Goal: Task Accomplishment & Management: Complete application form

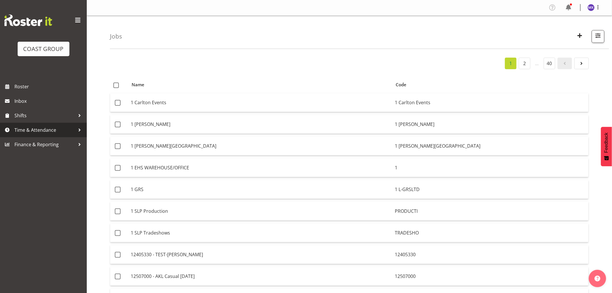
click at [42, 132] on span "Time & Attendance" at bounding box center [44, 130] width 61 height 9
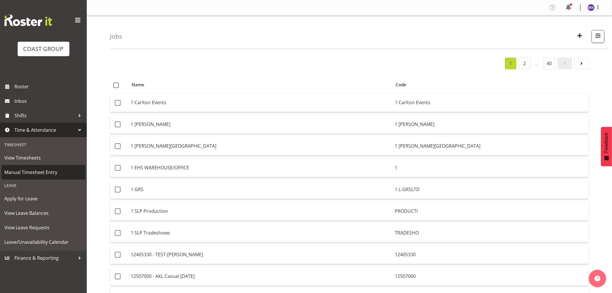
click at [24, 172] on span "Manual Timesheet Entry" at bounding box center [43, 172] width 78 height 9
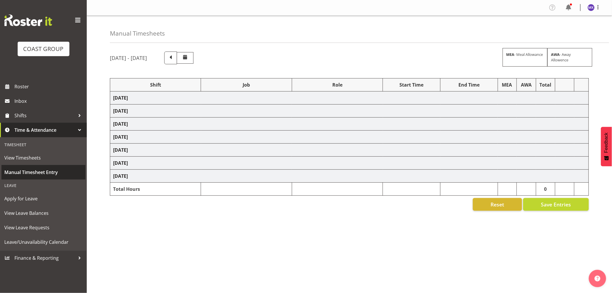
select select "69"
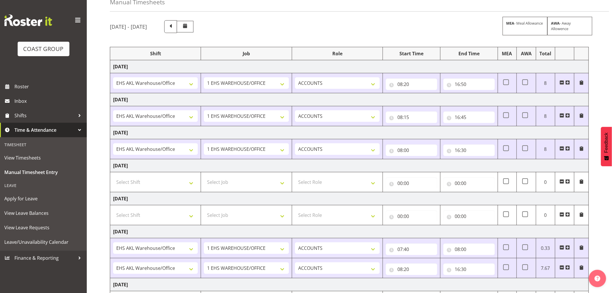
scroll to position [87, 0]
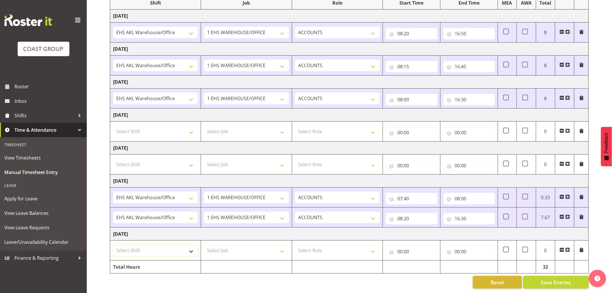
click at [193, 245] on select "Select Shift EHS AKL Warehouse/Office" at bounding box center [155, 251] width 85 height 12
select select "1083"
click at [113, 245] on select "Select Shift EHS AKL Warehouse/Office" at bounding box center [155, 251] width 85 height 12
click at [286, 247] on select "Select Job 1 Carlton Events 1 [PERSON_NAME][GEOGRAPHIC_DATA] 1 [PERSON_NAME][GE…" at bounding box center [246, 251] width 85 height 12
select select "69"
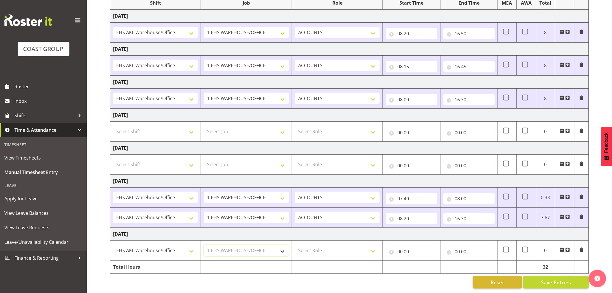
click at [204, 245] on select "Select Job 1 Carlton Events 1 [PERSON_NAME][GEOGRAPHIC_DATA] 1 [PERSON_NAME][GE…" at bounding box center [246, 251] width 85 height 12
click at [374, 245] on select "Select Role ACCOUNTS" at bounding box center [337, 251] width 85 height 12
select select "204"
click at [295, 245] on select "Select Role ACCOUNTS" at bounding box center [337, 251] width 85 height 12
click at [406, 248] on input "00:00" at bounding box center [412, 252] width 52 height 12
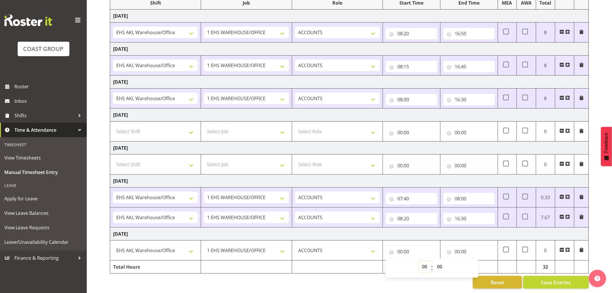
click at [425, 261] on select "00 01 02 03 04 05 06 07 08 09 10 11 12 13 14 15 16 17 18 19 20 21 22 23" at bounding box center [425, 267] width 13 height 12
select select "8"
click at [419, 261] on select "00 01 02 03 04 05 06 07 08 09 10 11 12 13 14 15 16 17 18 19 20 21 22 23" at bounding box center [425, 267] width 13 height 12
type input "08:00"
click at [444, 261] on select "00 01 02 03 04 05 06 07 08 09 10 11 12 13 14 15 16 17 18 19 20 21 22 23 24 25 2…" at bounding box center [440, 267] width 13 height 12
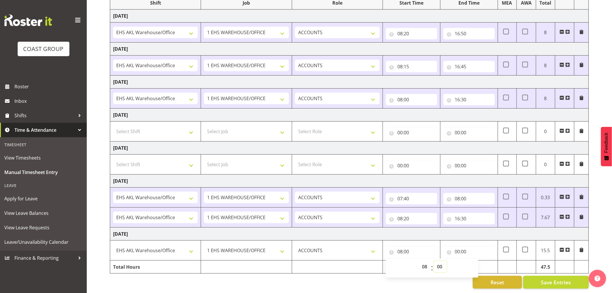
select select "15"
type input "08:15"
click at [482, 246] on input "00:00" at bounding box center [470, 252] width 52 height 12
click at [483, 264] on select "00 01 02 03 04 05 06 07 08 09 10 11 12 13 14 15 16 17 18 19 20 21 22 23" at bounding box center [483, 267] width 13 height 12
select select "16"
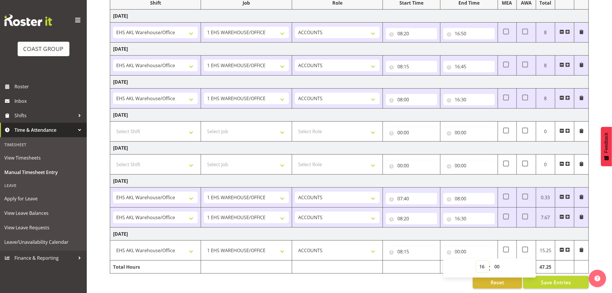
click at [477, 261] on select "00 01 02 03 04 05 06 07 08 09 10 11 12 13 14 15 16 17 18 19 20 21 22 23" at bounding box center [483, 267] width 13 height 12
type input "16:00"
click at [499, 264] on select "00 01 02 03 04 05 06 07 08 09 10 11 12 13 14 15 16 17 18 19 20 21 22 23 24 25 2…" at bounding box center [498, 267] width 13 height 12
select select "45"
type input "16:45"
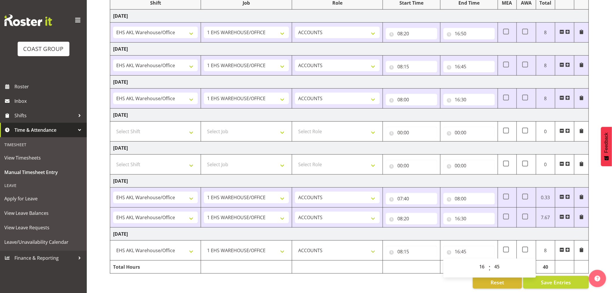
click at [471, 227] on td "[DATE]" at bounding box center [349, 233] width 479 height 13
click at [473, 214] on input "16:30" at bounding box center [470, 219] width 52 height 12
click at [497, 229] on select "00 01 02 03 04 05 06 07 08 09 10 11 12 13 14 15 16 17 18 19 20 21 22 23 24 25 2…" at bounding box center [498, 234] width 13 height 12
select select "40"
click at [492, 228] on select "00 01 02 03 04 05 06 07 08 09 10 11 12 13 14 15 16 17 18 19 20 21 22 23 24 25 2…" at bounding box center [498, 234] width 13 height 12
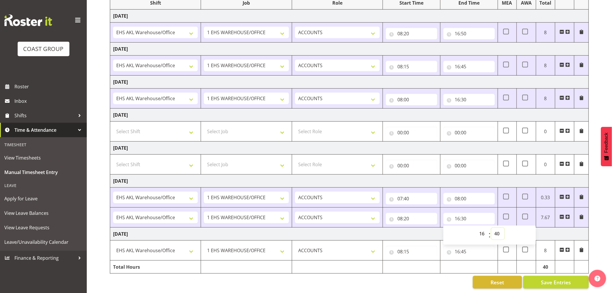
type input "16:40"
click at [480, 246] on input "16:45" at bounding box center [470, 252] width 52 height 12
click at [495, 262] on select "00 01 02 03 04 05 06 07 08 09 10 11 12 13 14 15 16 17 18 19 20 21 22 23 24 25 2…" at bounding box center [498, 267] width 13 height 12
select select "35"
click at [492, 261] on select "00 01 02 03 04 05 06 07 08 09 10 11 12 13 14 15 16 17 18 19 20 21 22 23 24 25 2…" at bounding box center [498, 267] width 13 height 12
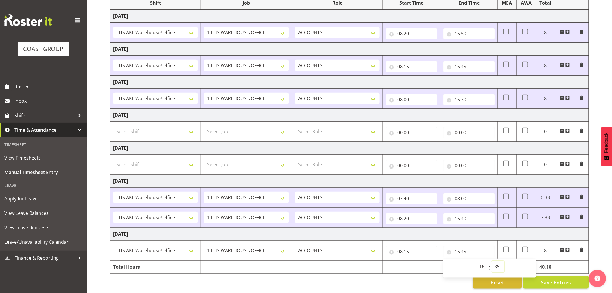
type input "16:35"
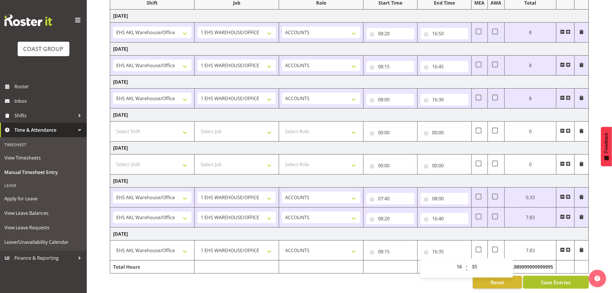
click at [559, 278] on span "Save Entries" at bounding box center [556, 282] width 30 height 8
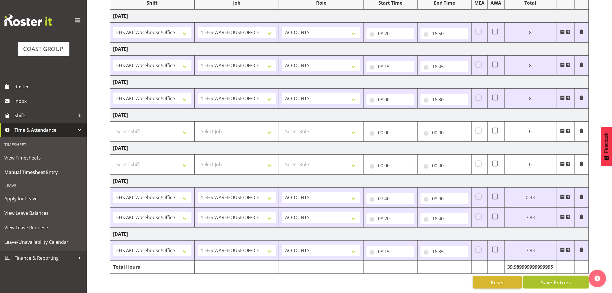
click at [529, 277] on button "Save Entries" at bounding box center [556, 282] width 66 height 13
click at [438, 250] on input "16:35" at bounding box center [445, 252] width 48 height 12
click at [479, 265] on select "00 01 02 03 04 05 06 07 08 09 10 11 12 13 14 15 16 17 18 19 20 21 22 23 24 25 2…" at bounding box center [475, 267] width 13 height 12
select select "40"
click at [482, 261] on select "00 01 02 03 04 05 06 07 08 09 10 11 12 13 14 15 16 17 18 19 20 21 22 23 24 25 2…" at bounding box center [475, 267] width 13 height 12
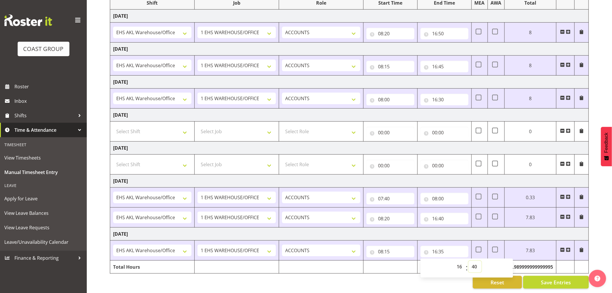
type input "16:40"
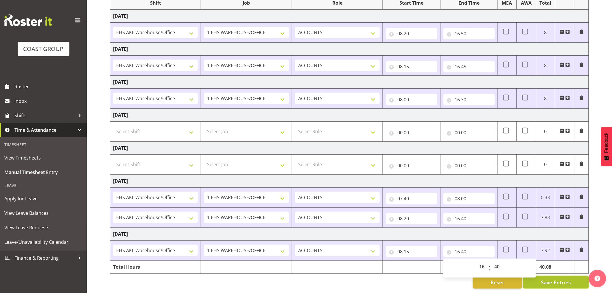
click at [557, 278] on span "Save Entries" at bounding box center [556, 282] width 30 height 8
click at [468, 246] on input "16:40" at bounding box center [470, 252] width 52 height 12
click at [501, 263] on select "00 01 02 03 04 05 06 07 08 09 10 11 12 13 14 15 16 17 18 19 20 21 22 23 24 25 2…" at bounding box center [498, 267] width 13 height 12
select select "35"
click at [492, 261] on select "00 01 02 03 04 05 06 07 08 09 10 11 12 13 14 15 16 17 18 19 20 21 22 23 24 25 2…" at bounding box center [498, 267] width 13 height 12
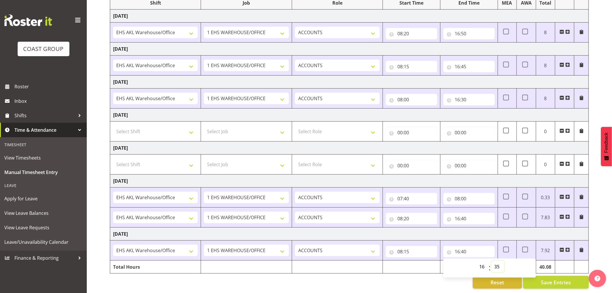
type input "16:35"
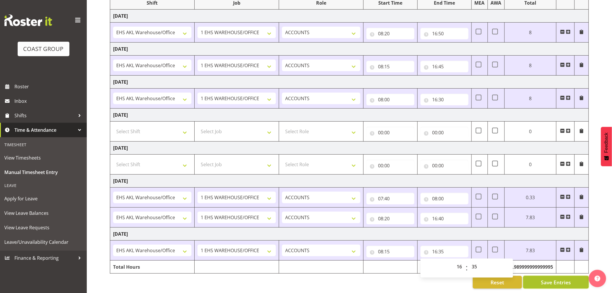
click at [553, 279] on span "Save Entries" at bounding box center [556, 282] width 30 height 8
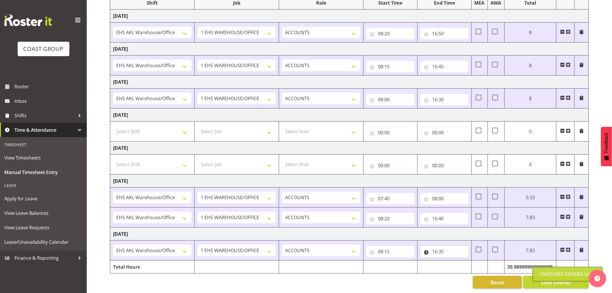
click at [462, 249] on input "16:35" at bounding box center [445, 252] width 48 height 12
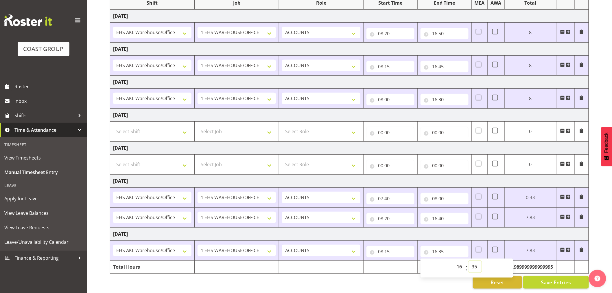
click at [473, 261] on select "00 01 02 03 04 05 06 07 08 09 10 11 12 13 14 15 16 17 18 19 20 21 22 23 24 25 2…" at bounding box center [475, 267] width 13 height 12
select select "36"
click at [482, 261] on select "00 01 02 03 04 05 06 07 08 09 10 11 12 13 14 15 16 17 18 19 20 21 22 23 24 25 2…" at bounding box center [475, 267] width 13 height 12
type input "16:36"
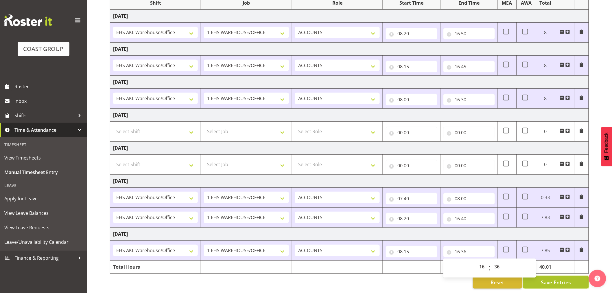
click at [561, 278] on span "Save Entries" at bounding box center [556, 282] width 30 height 8
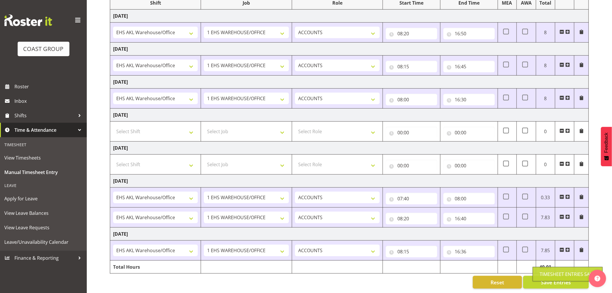
click at [403, 269] on div "[DATE] - [DATE] MEA - Meal Allowance AWA - Away Allowence Shift Job Role Start …" at bounding box center [361, 129] width 502 height 328
